Goal: Transaction & Acquisition: Download file/media

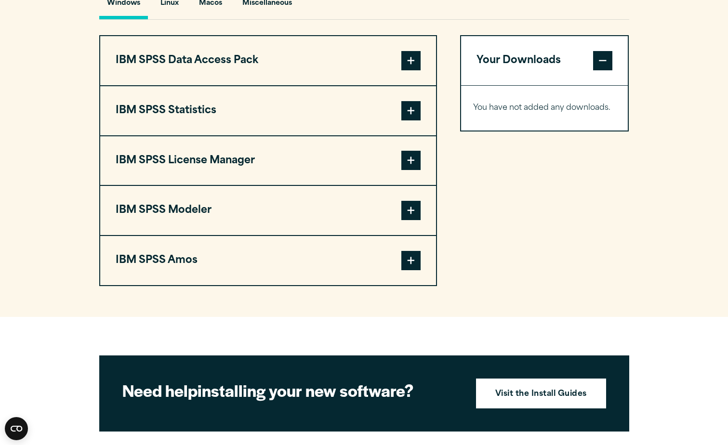
scroll to position [674, 0]
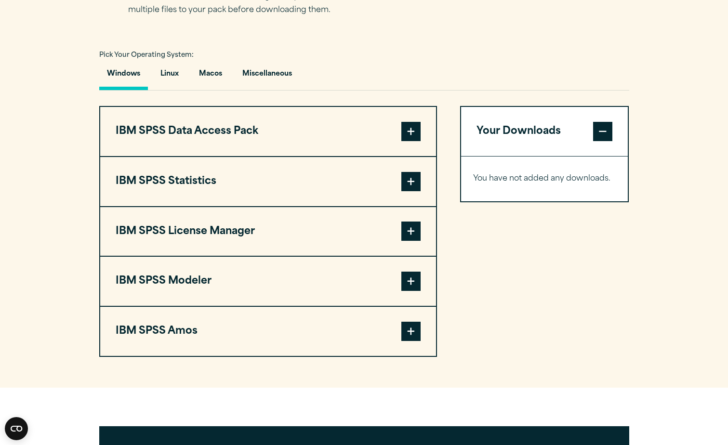
click at [317, 174] on button "IBM SPSS Statistics" at bounding box center [268, 181] width 336 height 49
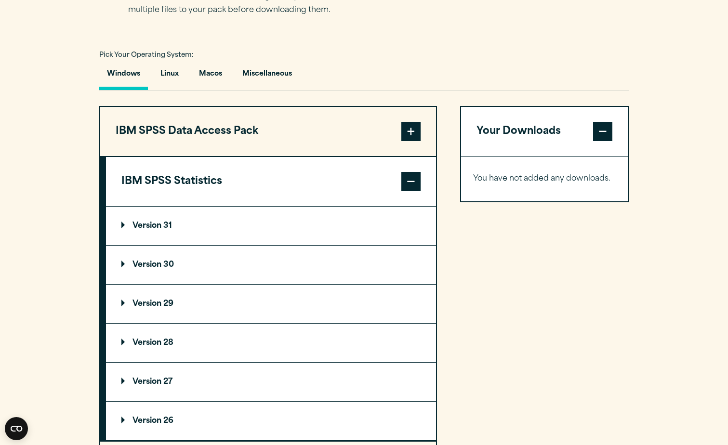
click at [126, 222] on p "Version 31" at bounding box center [146, 226] width 51 height 8
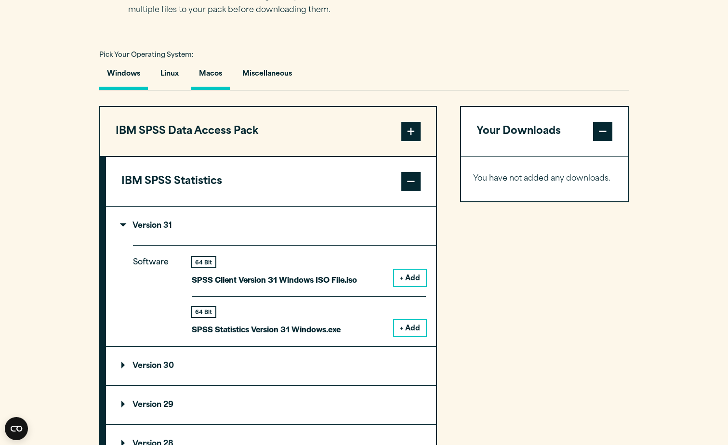
click at [201, 72] on button "Macos" at bounding box center [210, 76] width 39 height 27
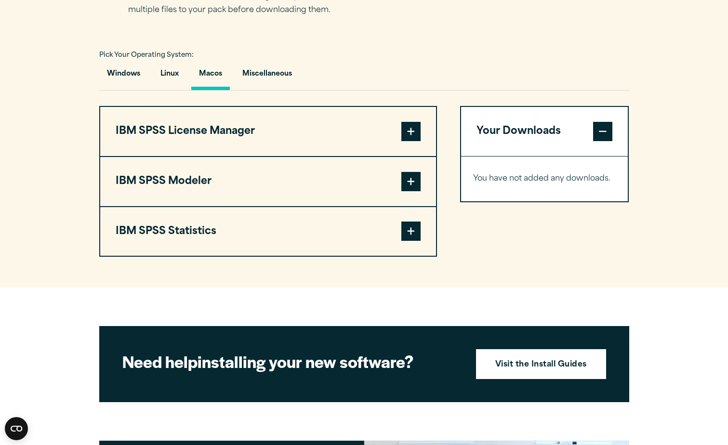
click at [404, 232] on span at bounding box center [410, 231] width 19 height 19
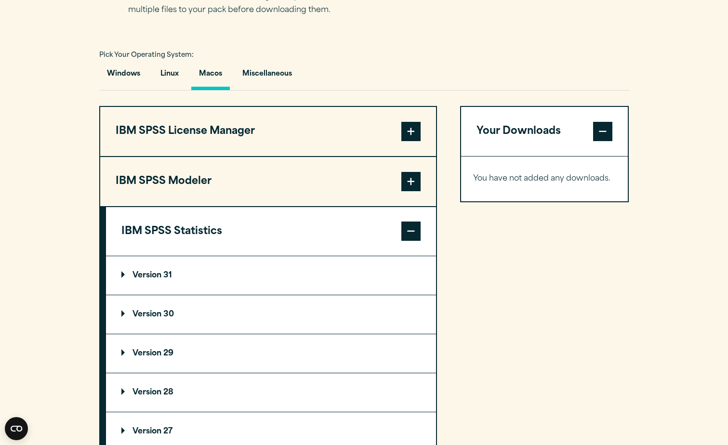
click at [126, 270] on summary "Version 31" at bounding box center [271, 275] width 330 height 39
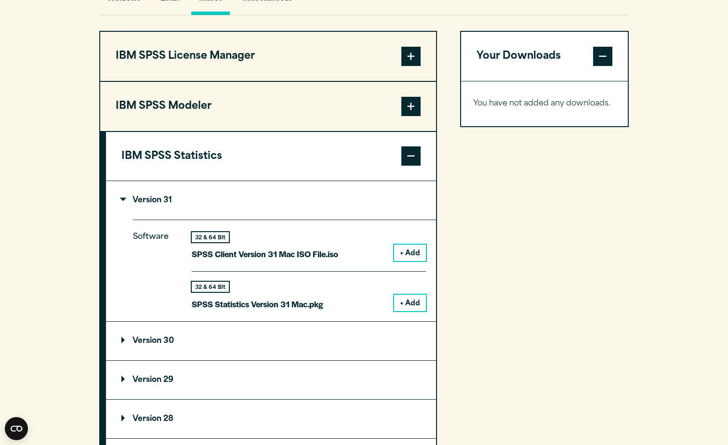
scroll to position [771, 0]
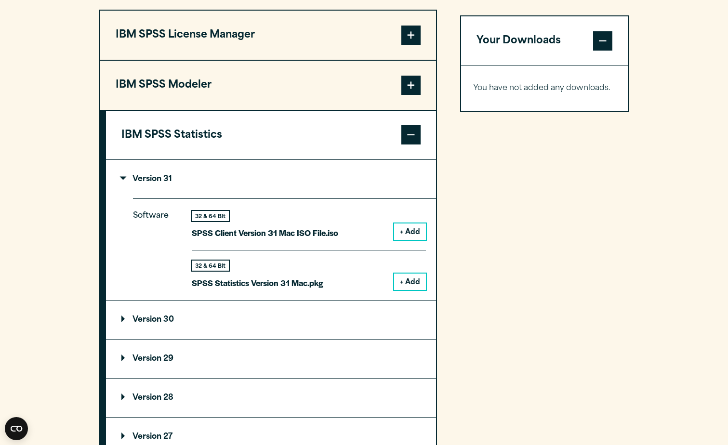
click at [411, 283] on button "+ Add" at bounding box center [410, 282] width 32 height 16
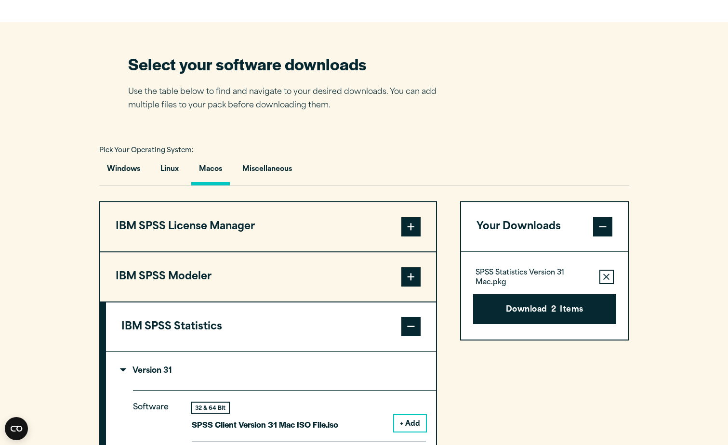
scroll to position [626, 0]
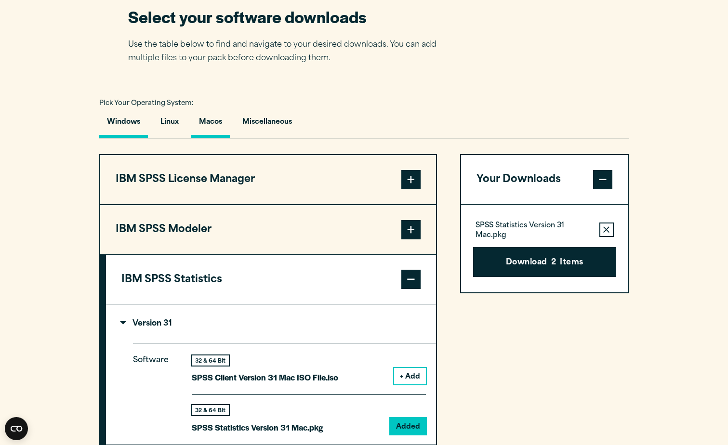
drag, startPoint x: 118, startPoint y: 117, endPoint x: 131, endPoint y: 118, distance: 13.1
click at [118, 117] on button "Windows" at bounding box center [123, 124] width 49 height 27
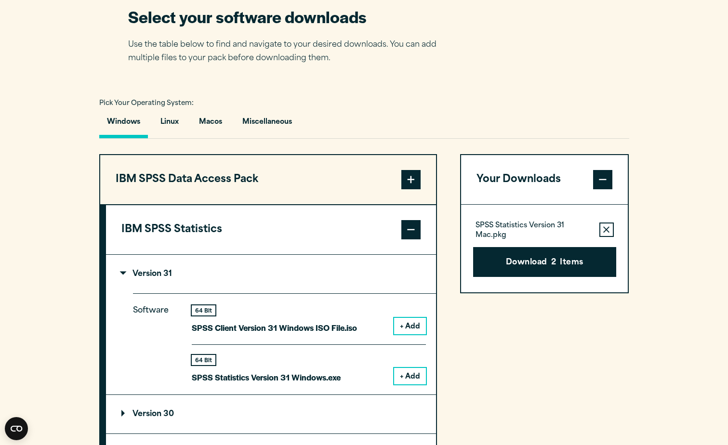
click at [610, 231] on button "Remove this item from your software download list" at bounding box center [606, 229] width 14 height 14
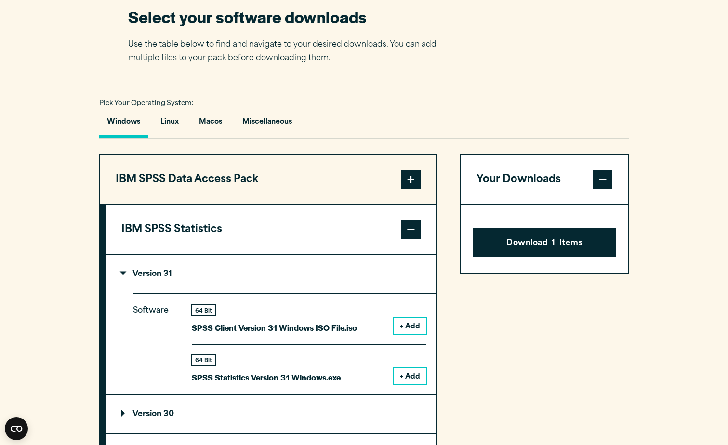
click at [603, 177] on span at bounding box center [602, 179] width 19 height 19
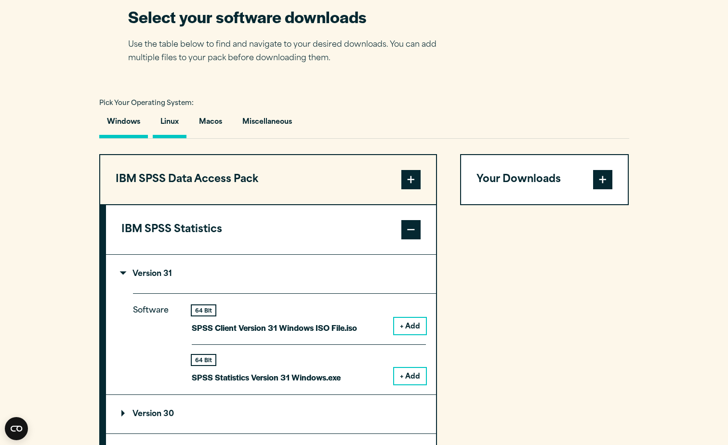
click at [170, 117] on button "Linux" at bounding box center [170, 124] width 34 height 27
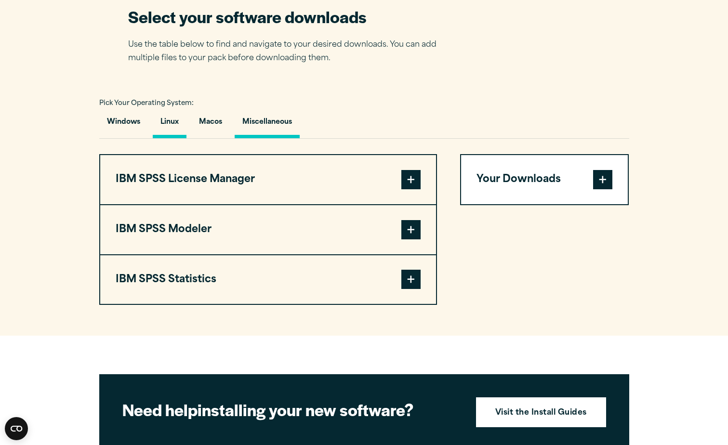
click at [254, 124] on button "Miscellaneous" at bounding box center [267, 124] width 65 height 27
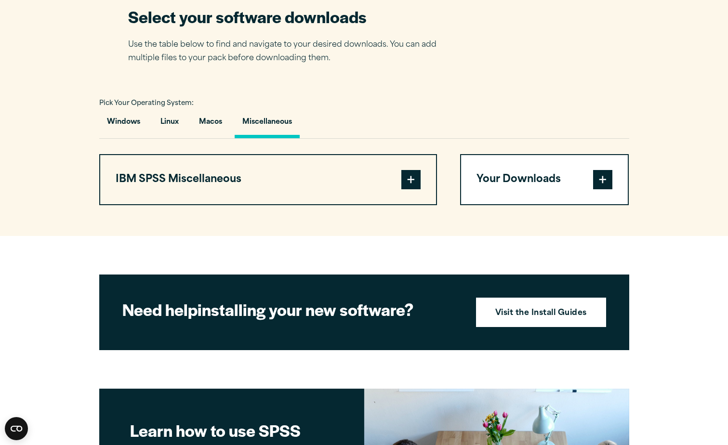
click at [275, 124] on button "Miscellaneous" at bounding box center [267, 124] width 65 height 27
click at [128, 115] on button "Windows" at bounding box center [123, 124] width 49 height 27
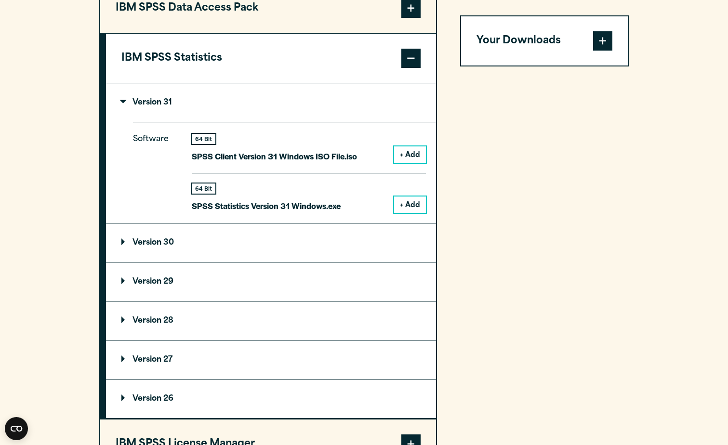
scroll to position [819, 0]
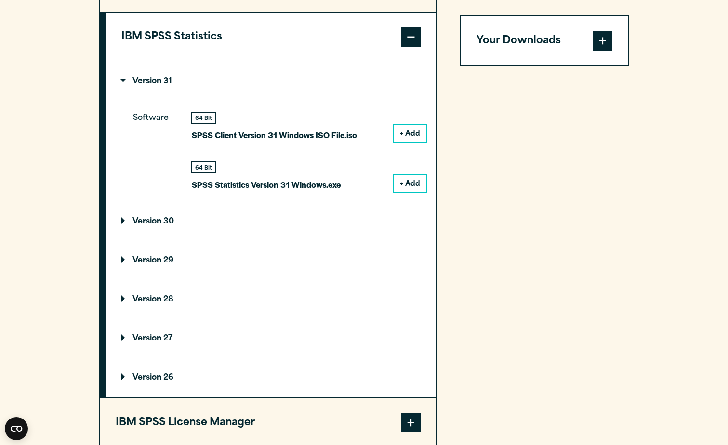
click at [127, 80] on p "Version 31" at bounding box center [146, 82] width 51 height 8
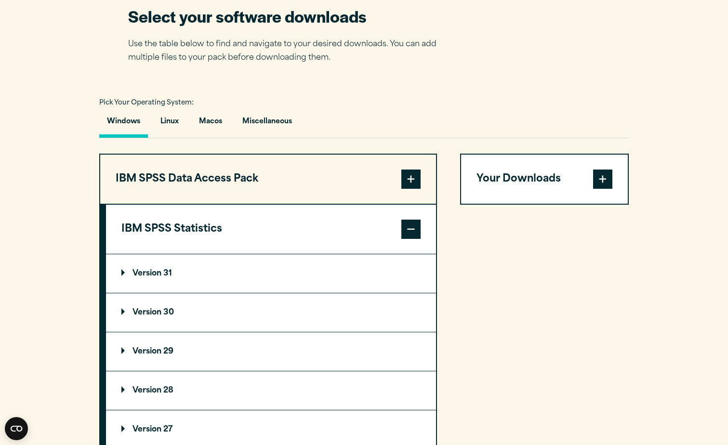
scroll to position [626, 0]
click at [222, 126] on button "Macos" at bounding box center [210, 124] width 39 height 27
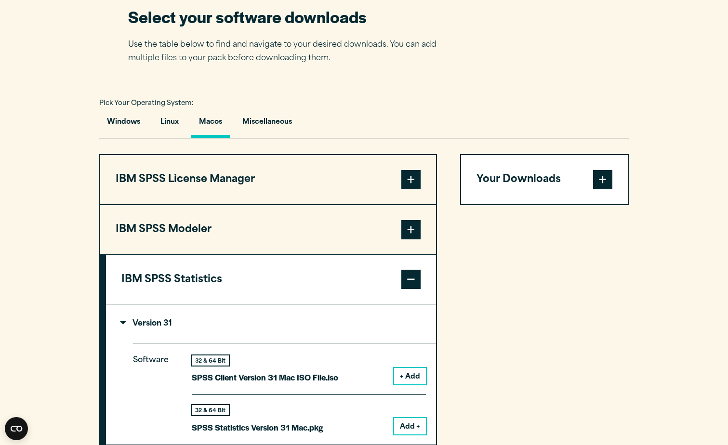
click at [401, 418] on button "Add +" at bounding box center [410, 426] width 32 height 16
click at [599, 183] on span at bounding box center [602, 179] width 19 height 19
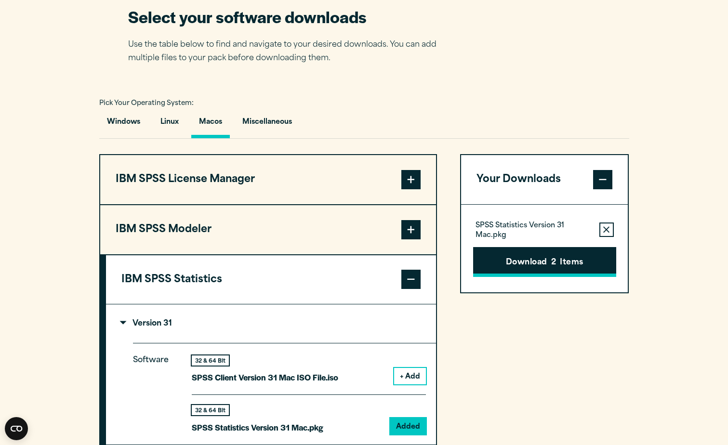
click at [550, 267] on button "Download 2 Items" at bounding box center [544, 262] width 143 height 30
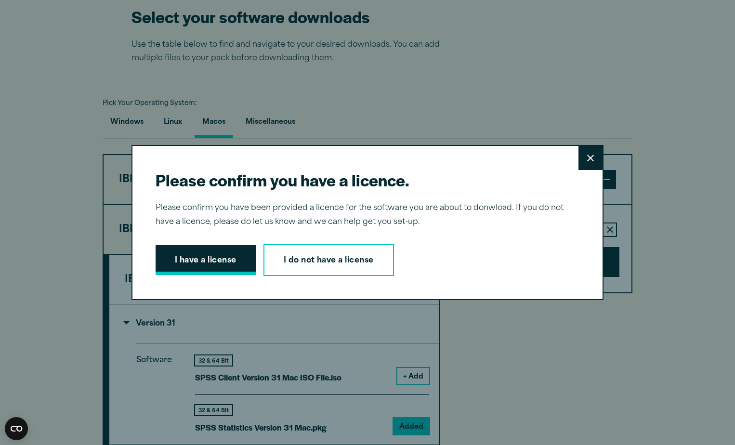
click at [188, 259] on button "I have a license" at bounding box center [206, 260] width 100 height 30
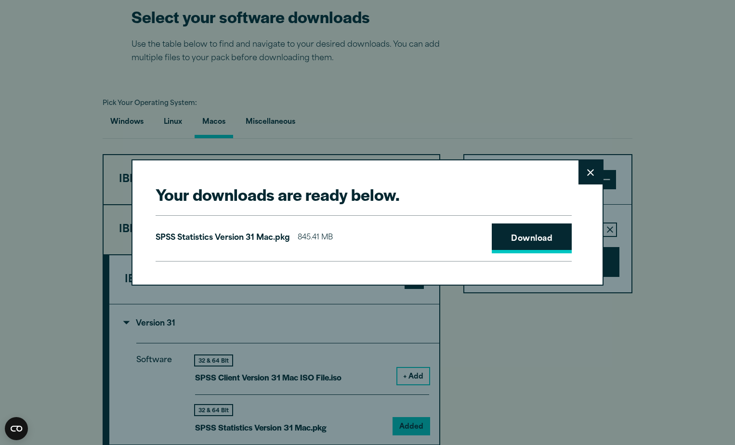
click at [547, 238] on link "Download" at bounding box center [532, 238] width 80 height 30
click at [587, 171] on icon at bounding box center [590, 172] width 7 height 7
